Goal: Information Seeking & Learning: Understand process/instructions

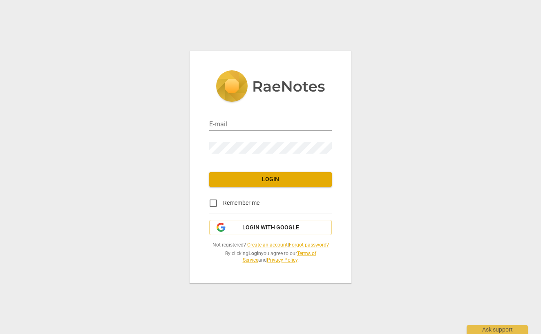
type input "[EMAIL_ADDRESS][DOMAIN_NAME]"
click at [214, 203] on input "Remember me" at bounding box center [213, 203] width 20 height 20
checkbox input "true"
click at [269, 182] on span "Login" at bounding box center [270, 179] width 109 height 8
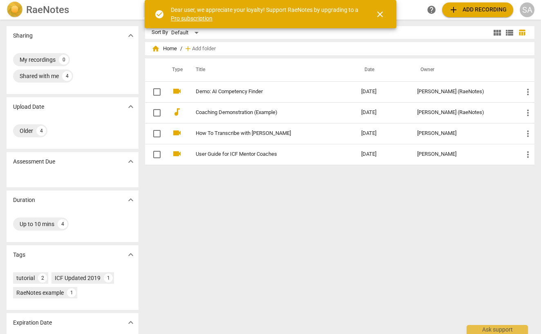
click at [463, 9] on span "add Add recording" at bounding box center [477, 10] width 58 height 10
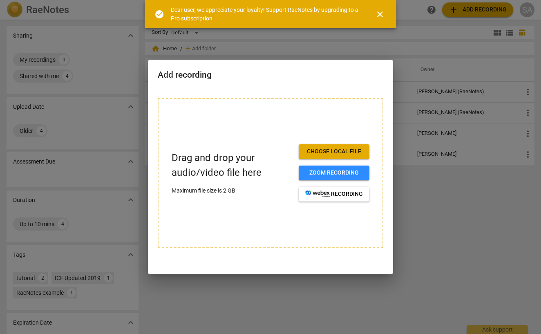
click at [329, 149] on span "Choose local file" at bounding box center [334, 151] width 58 height 8
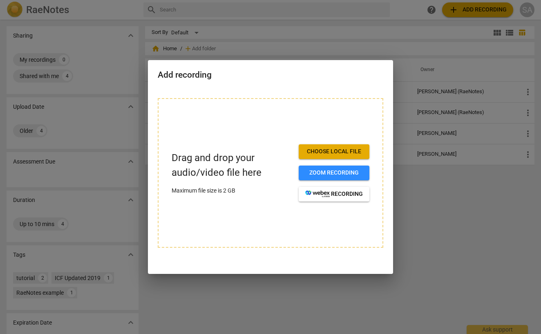
click at [463, 9] on div at bounding box center [270, 167] width 541 height 334
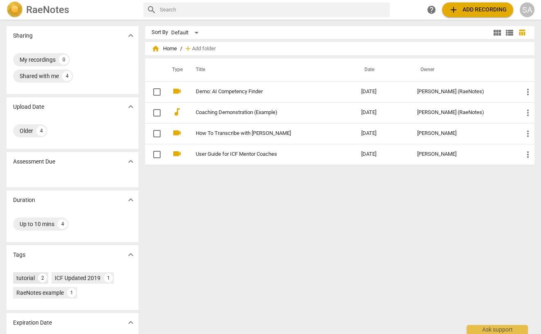
click at [27, 276] on div "tutorial" at bounding box center [25, 278] width 18 height 8
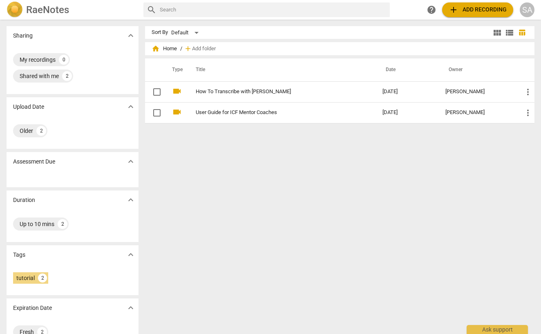
click at [205, 112] on link "User Guide for ICF Mentor Coaches" at bounding box center [274, 112] width 157 height 6
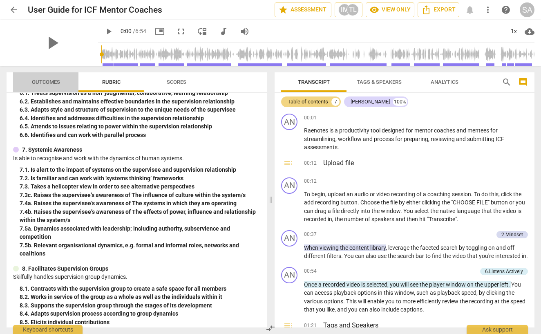
click at [47, 82] on span "Outcomes" at bounding box center [46, 82] width 28 height 6
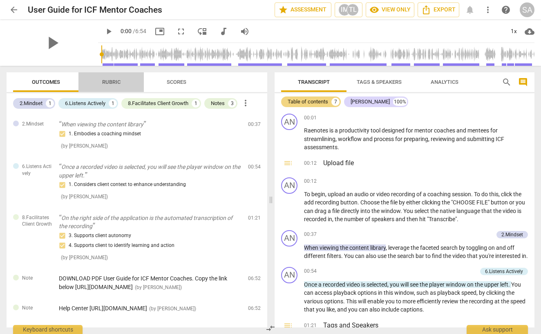
click at [107, 80] on span "Rubric" at bounding box center [111, 82] width 18 height 6
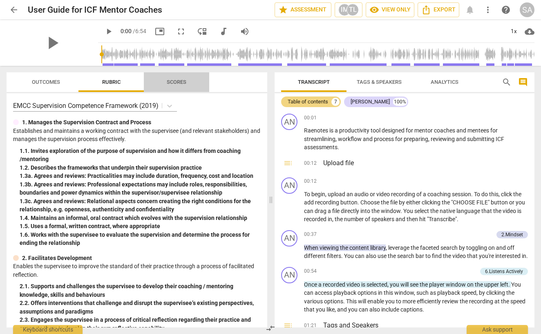
click at [173, 84] on span "Scores" at bounding box center [177, 82] width 20 height 6
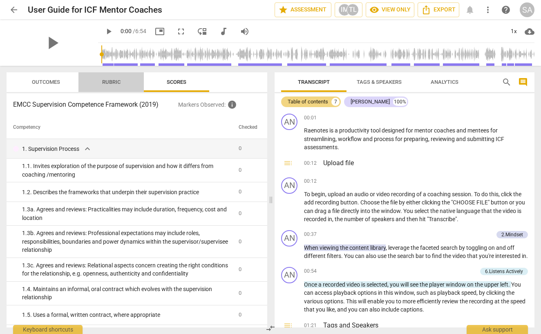
click at [115, 81] on span "Rubric" at bounding box center [111, 82] width 18 height 6
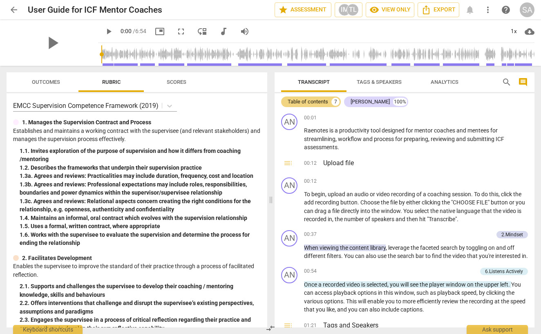
click at [103, 187] on div "1. 3b. Agrees and reviews: Professional expectations may include roles, respons…" at bounding box center [140, 188] width 241 height 17
click at [46, 328] on div "Keyboard shortcuts" at bounding box center [47, 326] width 69 height 13
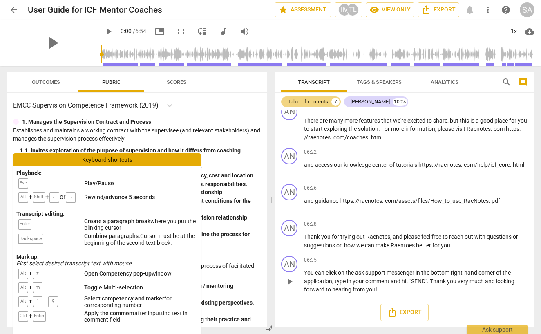
scroll to position [764, 0]
click at [231, 248] on div "EMCC Supervision Competence Framework (2019) 1. Manages the Supervision Contrac…" at bounding box center [137, 210] width 260 height 234
click at [97, 159] on div "Keyboard shortcuts" at bounding box center [107, 159] width 188 height 13
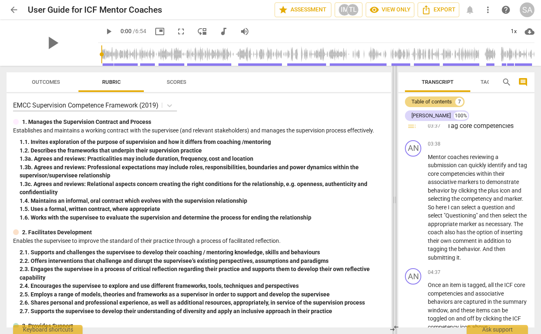
drag, startPoint x: 268, startPoint y: 192, endPoint x: 392, endPoint y: 202, distance: 124.1
click at [392, 202] on span at bounding box center [394, 200] width 5 height 268
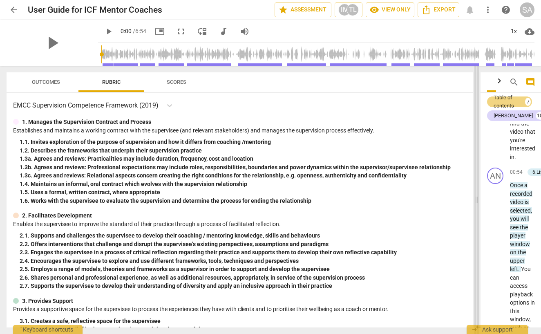
drag, startPoint x: 394, startPoint y: 198, endPoint x: 472, endPoint y: 205, distance: 78.3
click at [474, 205] on span at bounding box center [476, 200] width 5 height 268
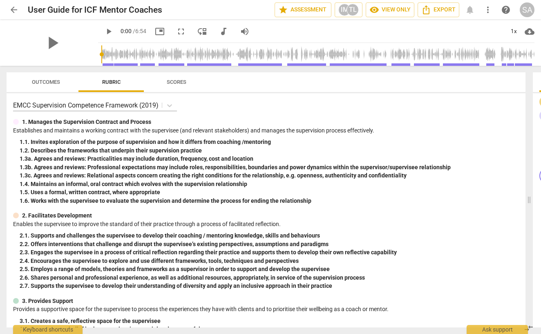
drag, startPoint x: 474, startPoint y: 201, endPoint x: 523, endPoint y: 205, distance: 49.2
click at [531, 204] on span at bounding box center [528, 200] width 5 height 268
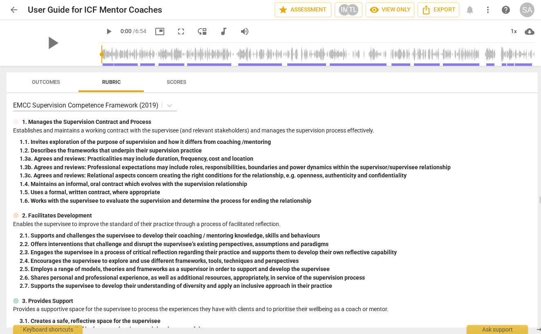
drag, startPoint x: 533, startPoint y: 200, endPoint x: 545, endPoint y: 203, distance: 12.1
click at [540, 0] on html "arrow_back User Guide for ICF Mentor Coaches star Assessment IM TL visibility V…" at bounding box center [270, 0] width 541 height 0
click at [435, 12] on span "Export" at bounding box center [438, 10] width 34 height 10
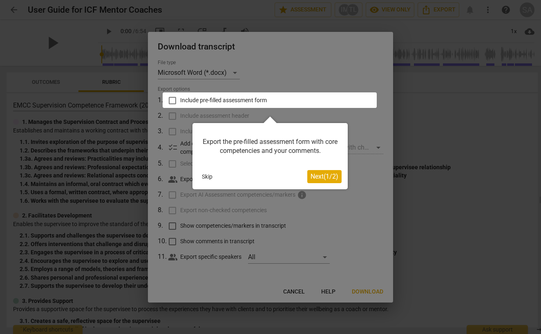
click at [209, 176] on button "Skip" at bounding box center [206, 176] width 17 height 12
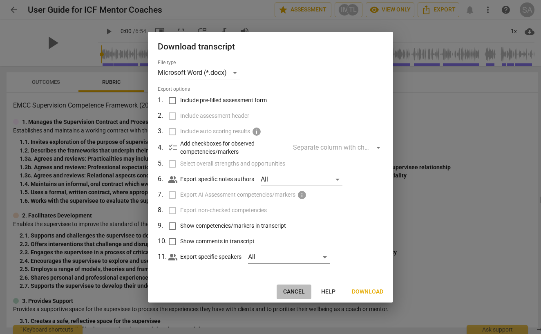
click at [294, 289] on span "Cancel" at bounding box center [294, 291] width 22 height 8
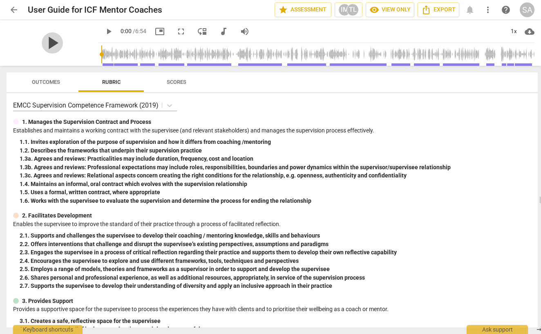
click at [49, 42] on span "play_arrow" at bounding box center [52, 42] width 21 height 21
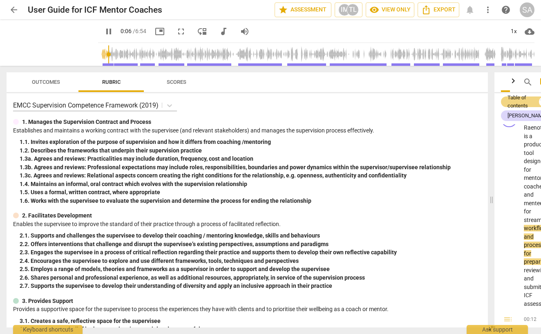
scroll to position [0, 0]
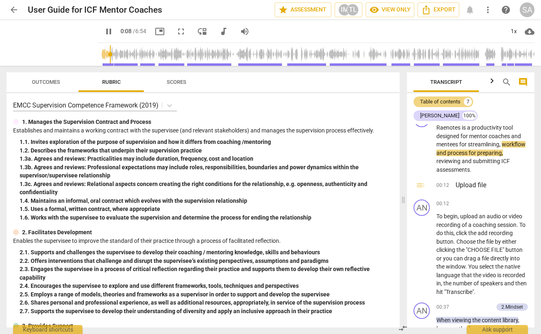
drag, startPoint x: 532, startPoint y: 199, endPoint x: 394, endPoint y: 188, distance: 138.8
click at [394, 187] on div "Outcomes Rubric Scores EMCC Supervision Competence Framework (2019) 1. Manages …" at bounding box center [270, 200] width 541 height 268
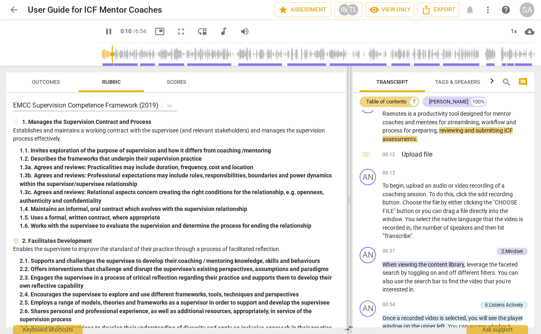
drag, startPoint x: 394, startPoint y: 188, endPoint x: 346, endPoint y: 183, distance: 48.4
click at [347, 183] on span at bounding box center [349, 200] width 5 height 268
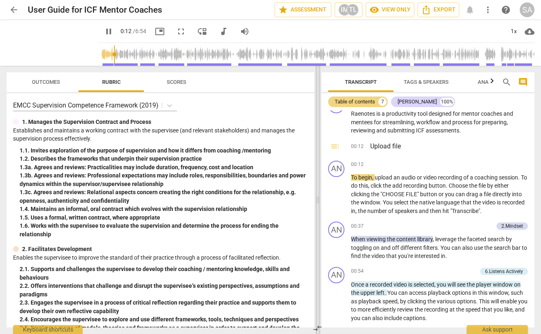
drag, startPoint x: 346, startPoint y: 184, endPoint x: 315, endPoint y: 180, distance: 31.2
click at [315, 180] on span at bounding box center [317, 200] width 5 height 268
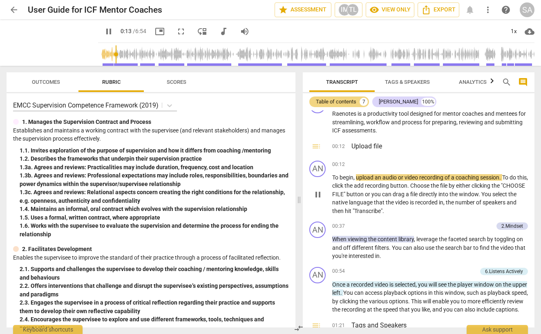
drag, startPoint x: 317, startPoint y: 182, endPoint x: 305, endPoint y: 180, distance: 12.0
click at [298, 180] on span at bounding box center [298, 200] width 5 height 268
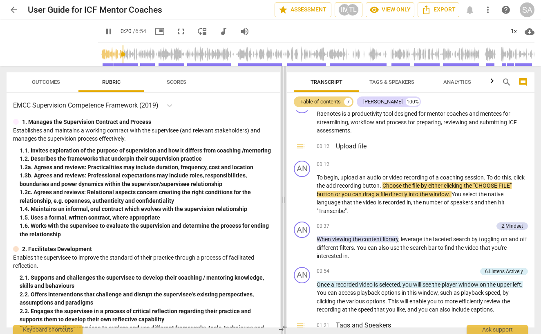
drag, startPoint x: 297, startPoint y: 178, endPoint x: 283, endPoint y: 177, distance: 14.7
click at [283, 177] on span at bounding box center [283, 200] width 5 height 268
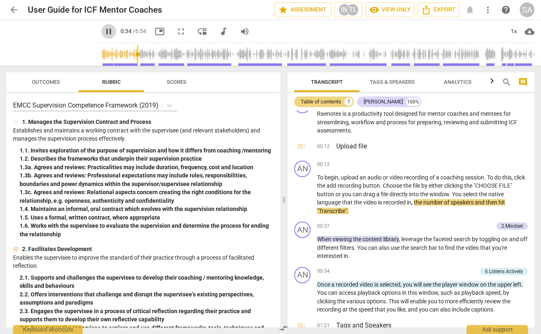
click at [104, 32] on span "pause" at bounding box center [109, 32] width 10 height 10
type input "35"
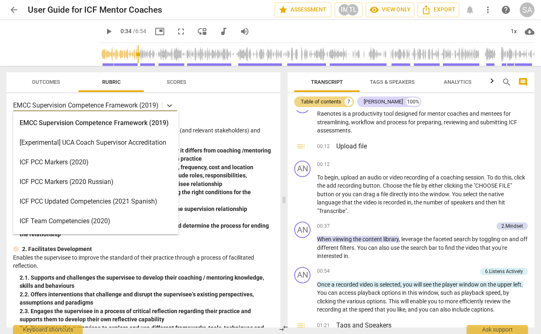
drag, startPoint x: 15, startPoint y: 102, endPoint x: 165, endPoint y: 137, distance: 154.5
click at [170, 0] on body "arrow_back User Guide for ICF Mentor Coaches star Assessment IM TL visibility V…" at bounding box center [270, 0] width 541 height 0
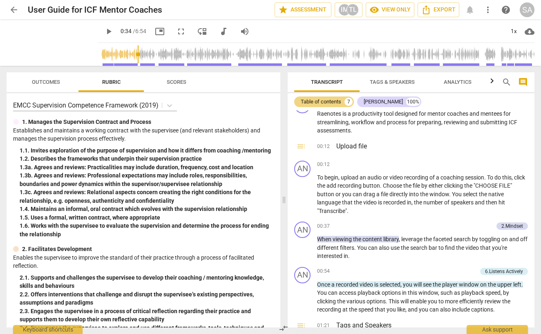
click at [208, 111] on div "EMCC Supervision Competence Framework (2019) 1. Manages the Supervision Contrac…" at bounding box center [144, 210] width 274 height 234
click at [172, 106] on icon at bounding box center [169, 105] width 5 height 3
click at [172, 107] on icon at bounding box center [169, 105] width 8 height 8
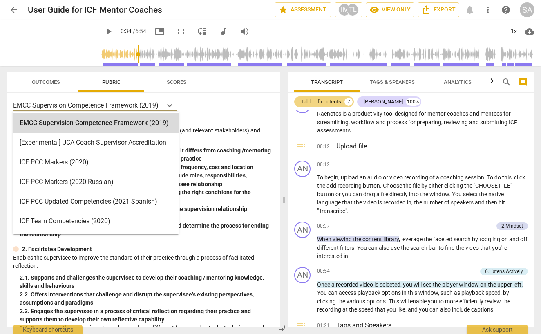
click at [14, 105] on p "EMCC Supervision Competence Framework (2019)" at bounding box center [85, 104] width 145 height 9
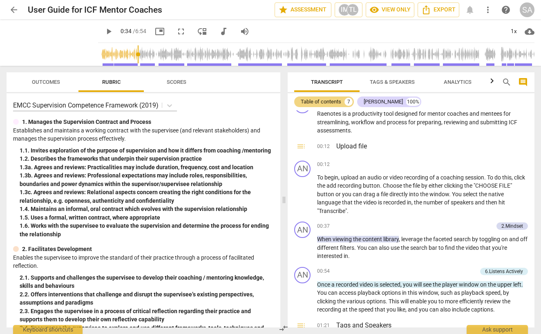
click at [188, 116] on div "EMCC Supervision Competence Framework (2019) 1. Manages the Supervision Contrac…" at bounding box center [144, 210] width 274 height 234
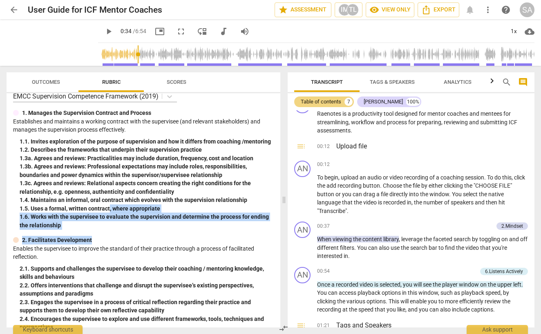
drag, startPoint x: 116, startPoint y: 231, endPoint x: 105, endPoint y: 189, distance: 43.7
click at [107, 197] on div "EMCC Supervision Competence Framework (2019) 1. Manages the Supervision Contrac…" at bounding box center [144, 210] width 274 height 234
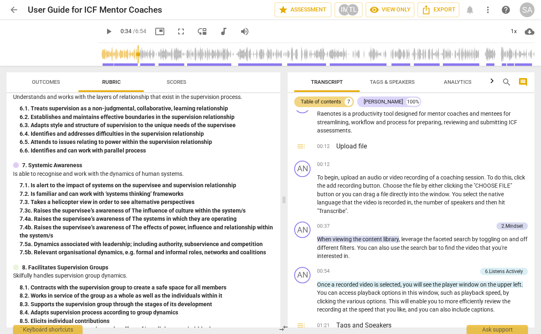
click at [160, 333] on div "8. 7. Effectively manages time throughout the session" at bounding box center [147, 337] width 254 height 9
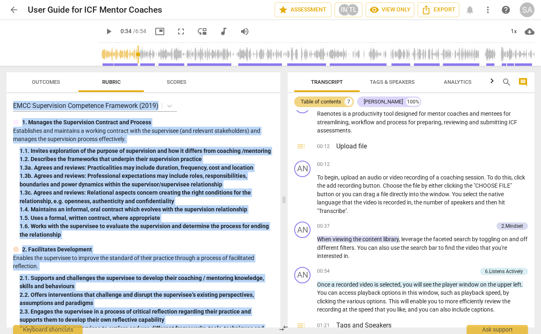
drag, startPoint x: 156, startPoint y: 315, endPoint x: 162, endPoint y: 42, distance: 272.8
click at [163, 42] on div "arrow_back User Guide for ICF Mentor Coaches star Assessment IM TL visibility V…" at bounding box center [270, 167] width 541 height 334
click at [530, 32] on span "cloud_download" at bounding box center [529, 32] width 10 height 10
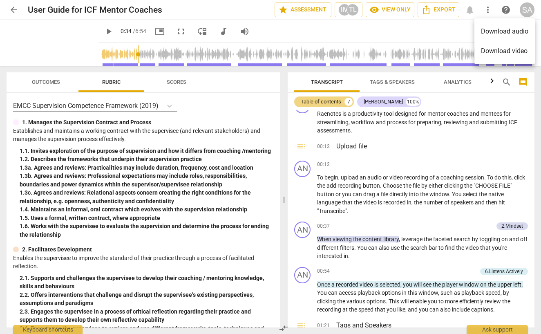
click at [451, 30] on div at bounding box center [270, 167] width 541 height 334
click at [58, 205] on div "1. 4. Maintains an informal, oral contract which evolves with the supervision r…" at bounding box center [147, 209] width 254 height 9
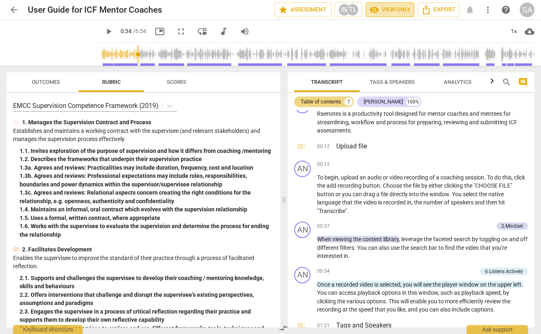
click at [384, 9] on span "visibility View only" at bounding box center [389, 10] width 41 height 10
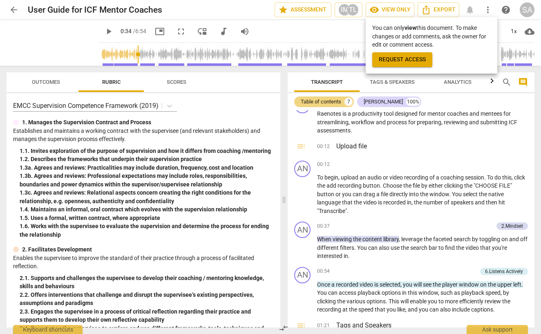
click at [382, 9] on div at bounding box center [270, 167] width 541 height 334
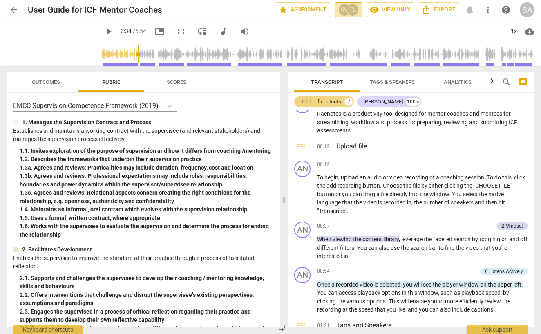
click at [348, 10] on div "TL" at bounding box center [352, 10] width 12 height 12
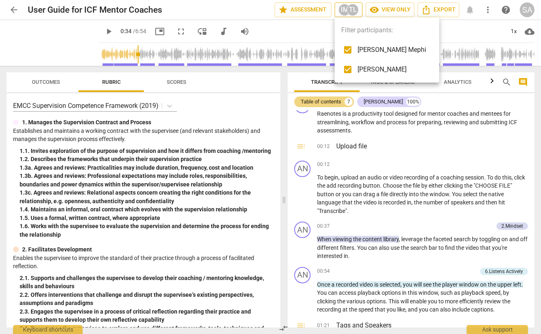
click at [348, 10] on div at bounding box center [270, 167] width 541 height 334
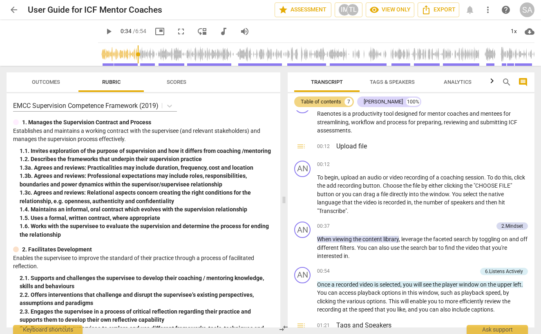
click at [491, 10] on span "more_vert" at bounding box center [488, 10] width 10 height 10
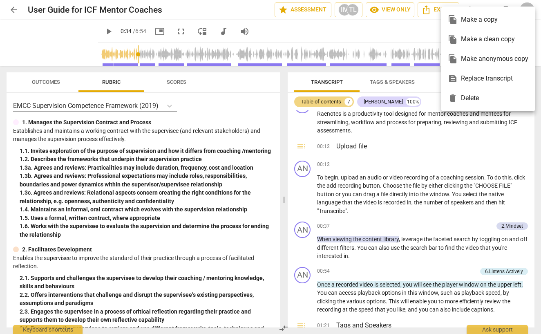
click at [474, 0] on div at bounding box center [270, 167] width 541 height 334
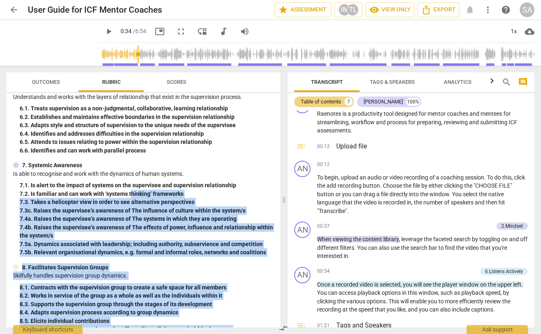
drag, startPoint x: 158, startPoint y: 316, endPoint x: 136, endPoint y: 183, distance: 135.0
click at [136, 181] on div "EMCC Supervision Competence Framework (2019) 1. Manages the Supervision Contrac…" at bounding box center [144, 210] width 274 height 234
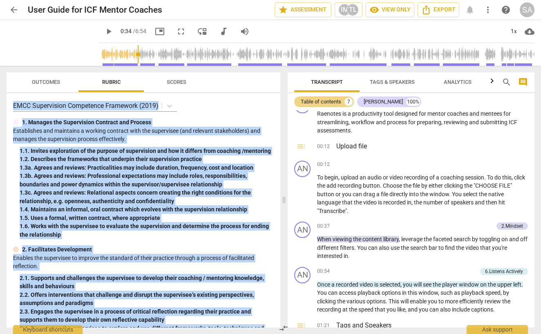
drag, startPoint x: 119, startPoint y: 135, endPoint x: 115, endPoint y: 96, distance: 38.6
click at [116, 76] on div "Outcomes Rubric Scores EMCC Supervision Competence Framework (2019) 1. Manages …" at bounding box center [144, 199] width 274 height 255
